Goal: Information Seeking & Learning: Learn about a topic

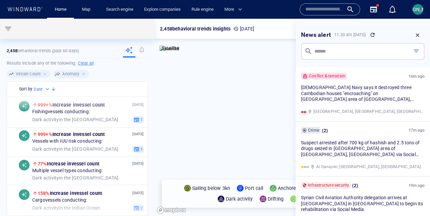
scroll to position [78, 0]
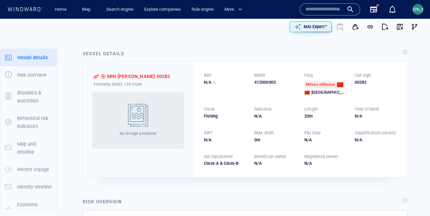
click at [306, 9] on input "text" at bounding box center [324, 9] width 38 height 10
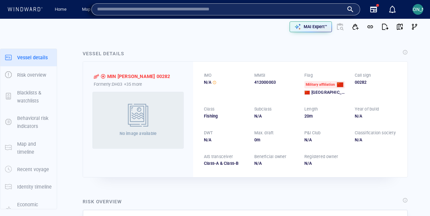
paste input "**********"
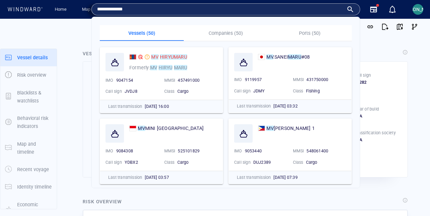
type input "**********"
click at [193, 64] on div "MV [PERSON_NAME] Formerly: MV [PERSON_NAME]" at bounding box center [173, 63] width 91 height 22
click at [179, 58] on mark "HIRYUMARU" at bounding box center [173, 56] width 27 height 5
click at [0, 0] on div "**********" at bounding box center [215, 108] width 430 height 216
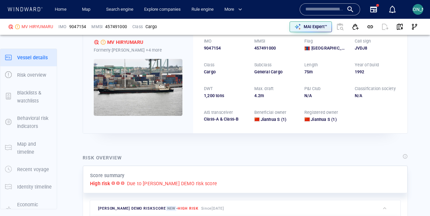
scroll to position [17, 0]
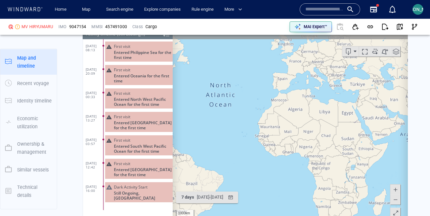
scroll to position [631, 0]
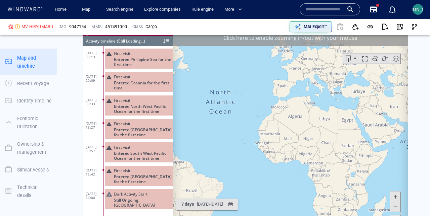
click at [339, 42] on div "Click here to enable zooming in/out with your mouse" at bounding box center [290, 37] width 235 height 17
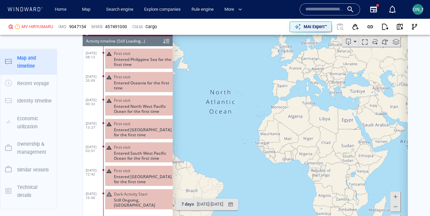
drag, startPoint x: 360, startPoint y: 151, endPoint x: 273, endPoint y: 148, distance: 87.0
click at [264, 151] on canvas "Map" at bounding box center [290, 133] width 235 height 208
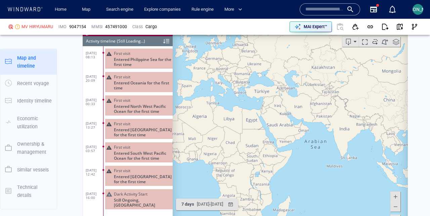
drag, startPoint x: 336, startPoint y: 154, endPoint x: 247, endPoint y: 123, distance: 93.9
click at [247, 123] on canvas "Map" at bounding box center [290, 133] width 235 height 208
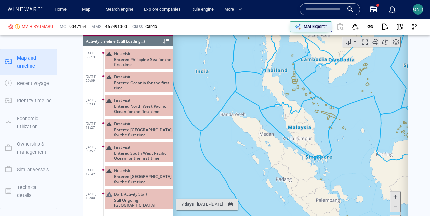
click at [393, 41] on span at bounding box center [396, 42] width 10 height 10
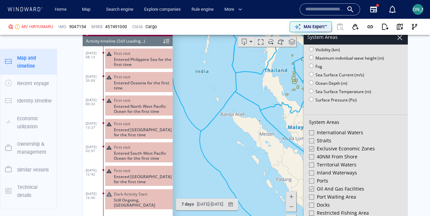
scroll to position [110, 0]
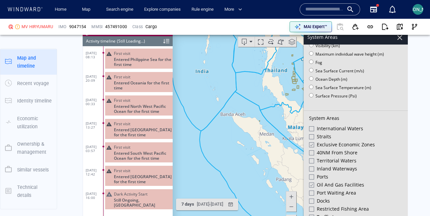
click at [313, 144] on div at bounding box center [310, 145] width 5 height 6
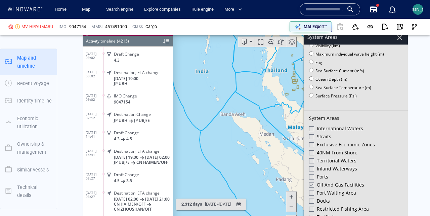
scroll to position [77630, 0]
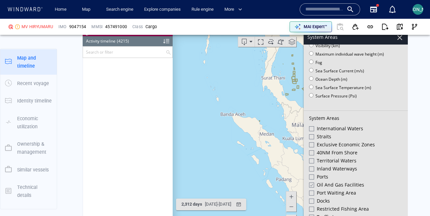
click at [312, 182] on div at bounding box center [310, 185] width 5 height 6
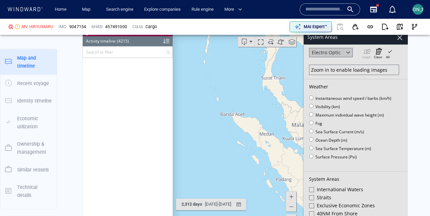
scroll to position [0, 0]
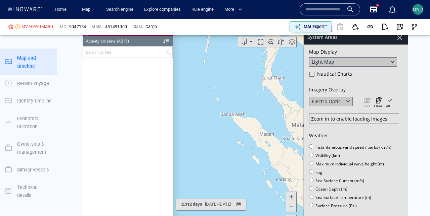
click at [401, 40] on div at bounding box center [399, 37] width 11 height 11
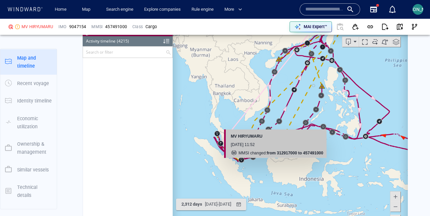
click at [204, 154] on canvas "Map" at bounding box center [290, 133] width 235 height 208
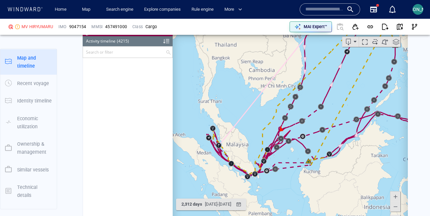
click at [209, 143] on canvas "Map" at bounding box center [290, 133] width 235 height 208
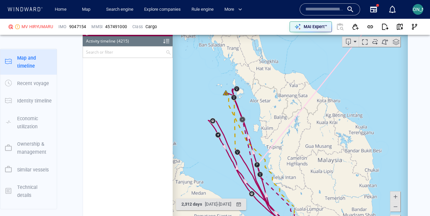
click at [199, 132] on canvas "Map" at bounding box center [290, 133] width 235 height 208
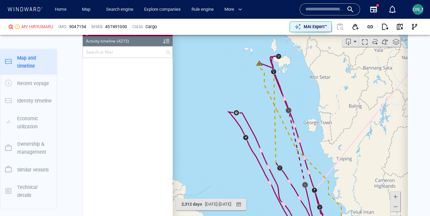
drag, startPoint x: 199, startPoint y: 132, endPoint x: 213, endPoint y: 132, distance: 13.4
click at [213, 132] on canvas "Map" at bounding box center [290, 133] width 235 height 208
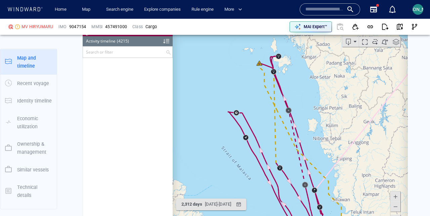
click at [394, 41] on span at bounding box center [396, 42] width 10 height 10
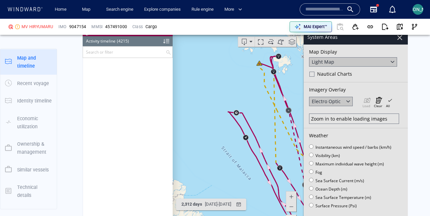
click at [255, 115] on canvas "Map" at bounding box center [290, 133] width 235 height 208
click at [400, 40] on div at bounding box center [399, 37] width 11 height 11
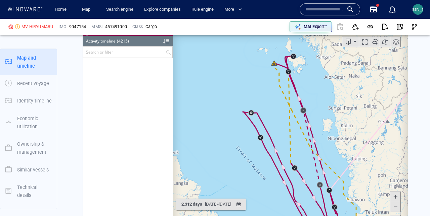
drag, startPoint x: 248, startPoint y: 104, endPoint x: 263, endPoint y: 104, distance: 15.1
click at [263, 104] on canvas "Map" at bounding box center [290, 133] width 235 height 208
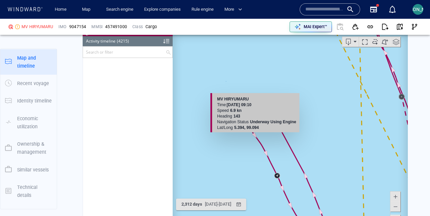
scroll to position [624, 0]
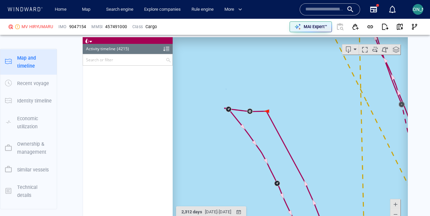
click at [268, 110] on canvas "Map" at bounding box center [290, 141] width 235 height 208
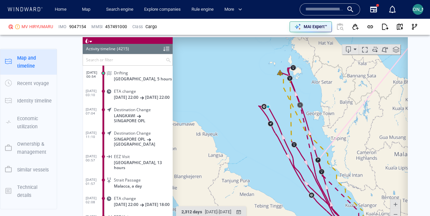
drag, startPoint x: 285, startPoint y: 88, endPoint x: 273, endPoint y: 98, distance: 16.2
click at [273, 98] on canvas "Map" at bounding box center [290, 141] width 235 height 208
click at [399, 51] on span at bounding box center [396, 49] width 10 height 10
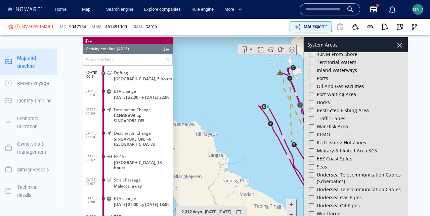
scroll to position [222, 0]
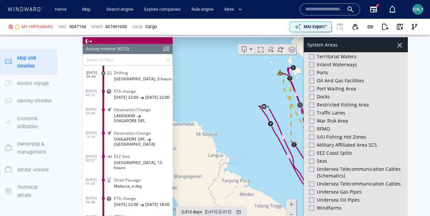
click at [313, 168] on div at bounding box center [311, 169] width 5 height 5
click at [396, 46] on div at bounding box center [399, 44] width 11 height 11
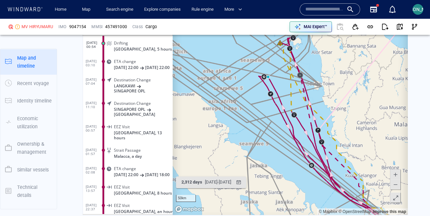
scroll to position [654, 0]
click at [396, 197] on span at bounding box center [395, 198] width 7 height 10
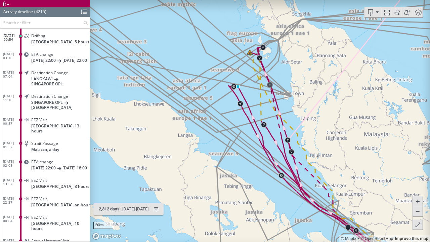
click at [247, 93] on canvas "Map" at bounding box center [260, 121] width 340 height 242
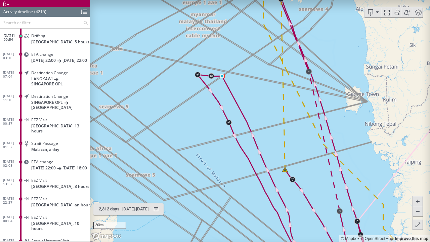
drag, startPoint x: 236, startPoint y: 87, endPoint x: 239, endPoint y: 103, distance: 16.7
click at [239, 103] on canvas "Map" at bounding box center [260, 121] width 340 height 242
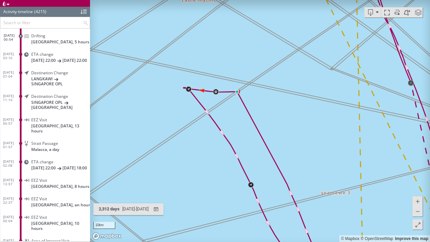
drag, startPoint x: 224, startPoint y: 95, endPoint x: 252, endPoint y: 106, distance: 29.4
click at [252, 106] on canvas "Map" at bounding box center [260, 121] width 340 height 242
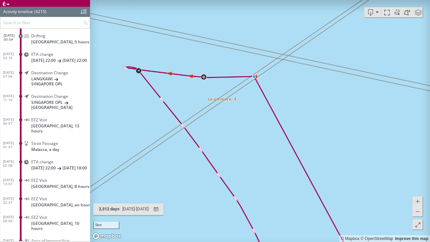
drag, startPoint x: 229, startPoint y: 105, endPoint x: 251, endPoint y: 127, distance: 30.1
click at [251, 127] on canvas "Map" at bounding box center [260, 121] width 340 height 242
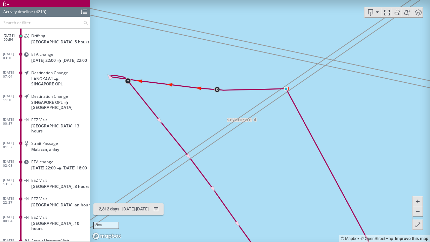
drag, startPoint x: 251, startPoint y: 126, endPoint x: 293, endPoint y: 127, distance: 42.3
click at [293, 127] on canvas "Map" at bounding box center [260, 121] width 340 height 242
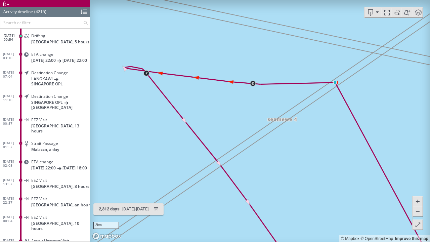
drag, startPoint x: 293, startPoint y: 127, endPoint x: 307, endPoint y: 131, distance: 14.7
click at [307, 131] on canvas "Map" at bounding box center [260, 121] width 340 height 242
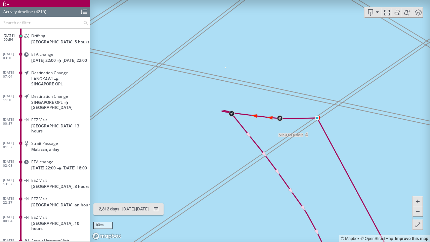
drag, startPoint x: 290, startPoint y: 155, endPoint x: 215, endPoint y: 109, distance: 88.4
click at [215, 109] on canvas "Map" at bounding box center [260, 121] width 340 height 242
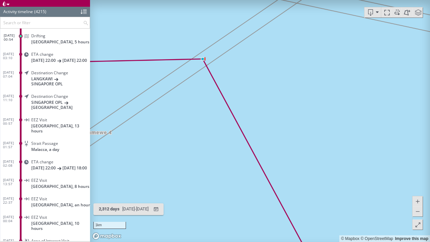
drag, startPoint x: 195, startPoint y: 76, endPoint x: 195, endPoint y: 134, distance: 58.4
click at [195, 134] on canvas "Map" at bounding box center [260, 121] width 340 height 242
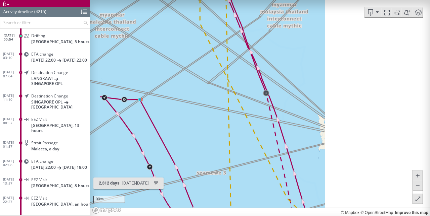
scroll to position [713, 0]
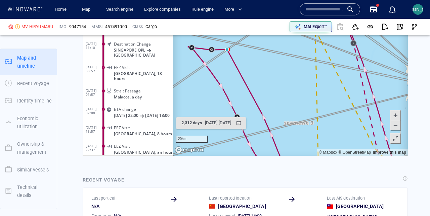
drag, startPoint x: 270, startPoint y: 90, endPoint x: 291, endPoint y: 105, distance: 26.7
click at [291, 105] on canvas "Map" at bounding box center [290, 52] width 235 height 208
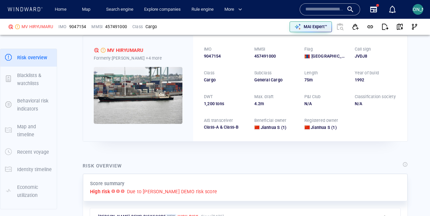
scroll to position [0, 0]
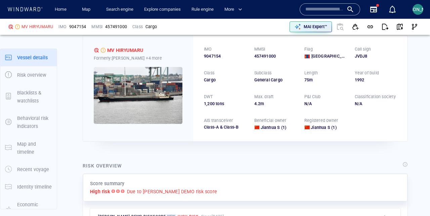
click at [135, 100] on img at bounding box center [138, 95] width 89 height 57
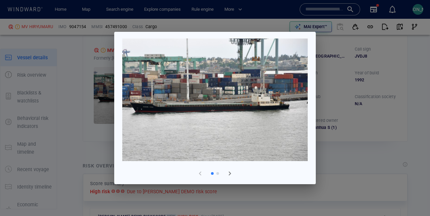
click at [229, 173] on span "button" at bounding box center [230, 174] width 8 height 8
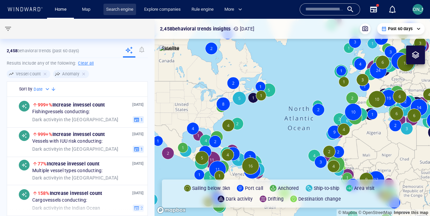
click at [118, 11] on link "Search engine" at bounding box center [119, 10] width 33 height 12
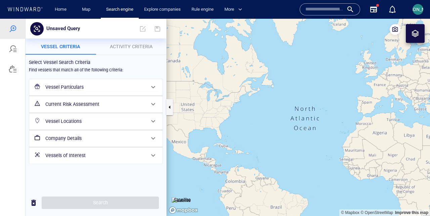
drag, startPoint x: 372, startPoint y: 149, endPoint x: 256, endPoint y: 146, distance: 115.8
click at [256, 146] on canvas "Map" at bounding box center [297, 118] width 263 height 198
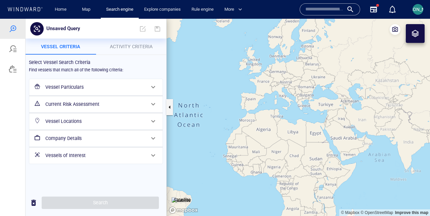
click at [407, 41] on div at bounding box center [414, 33] width 19 height 19
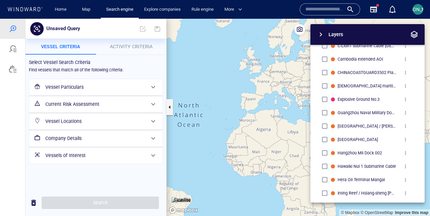
scroll to position [520, 0]
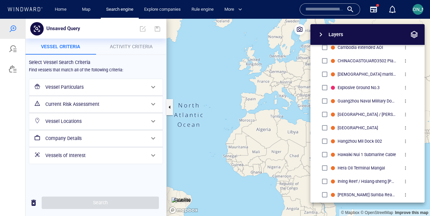
click at [415, 40] on div "Layers" at bounding box center [367, 34] width 114 height 21
click at [415, 39] on button "button" at bounding box center [414, 35] width 10 height 10
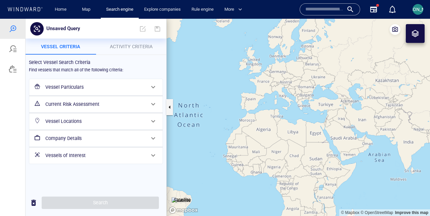
drag, startPoint x: 380, startPoint y: 163, endPoint x: 246, endPoint y: 140, distance: 135.6
click at [246, 140] on canvas "Map" at bounding box center [297, 118] width 263 height 198
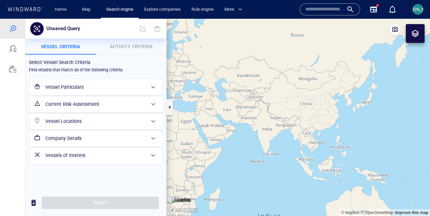
drag, startPoint x: 268, startPoint y: 171, endPoint x: 259, endPoint y: 153, distance: 20.3
click at [259, 153] on canvas "Map" at bounding box center [297, 118] width 263 height 198
